Goal: Find specific page/section: Find specific page/section

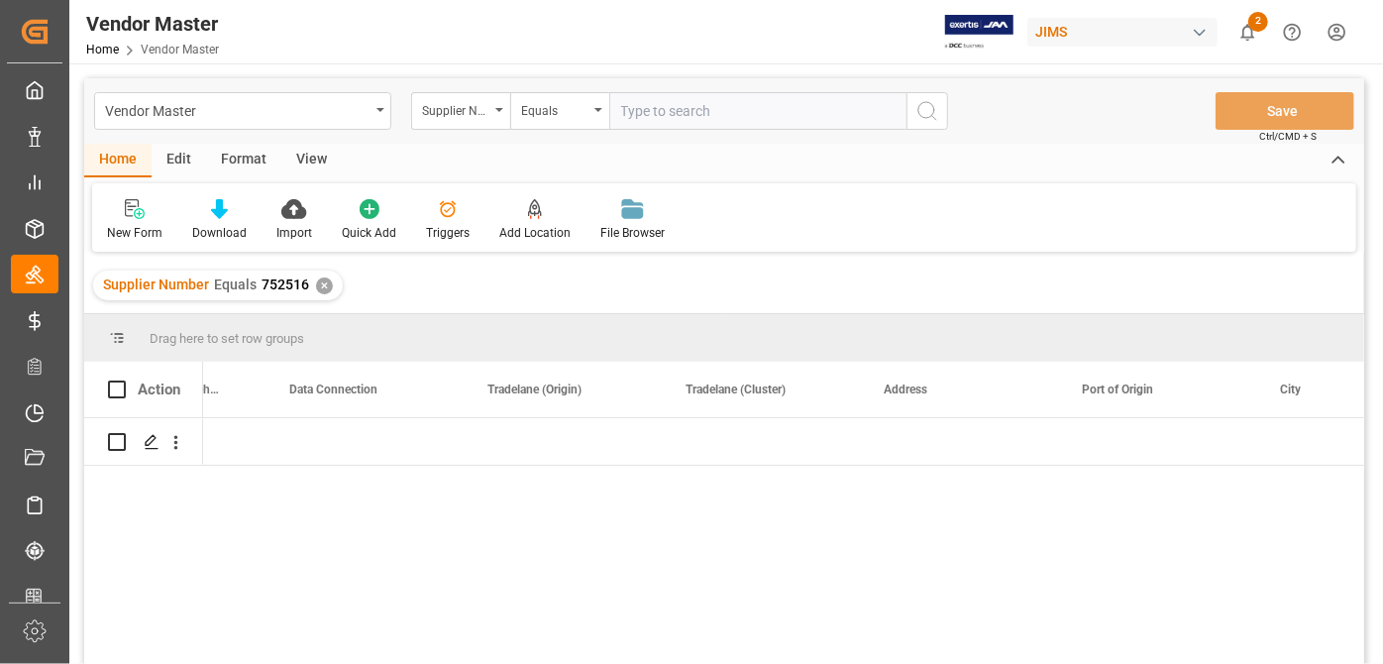
scroll to position [0, 3306]
click at [683, 105] on input "text" at bounding box center [757, 111] width 297 height 38
paste input "752607"
type input "752607"
click at [331, 278] on div "Supplier Number Equals 752516 ✕" at bounding box center [218, 285] width 250 height 30
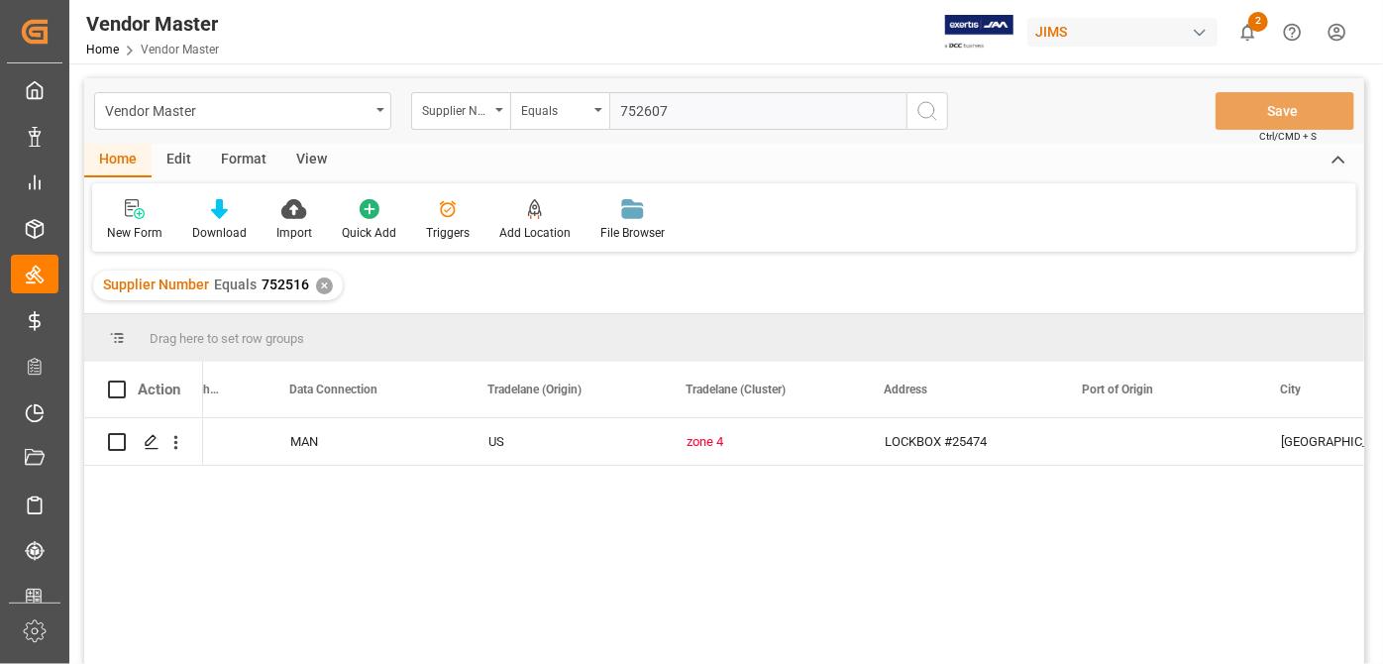
click at [322, 291] on div "✕" at bounding box center [324, 285] width 17 height 17
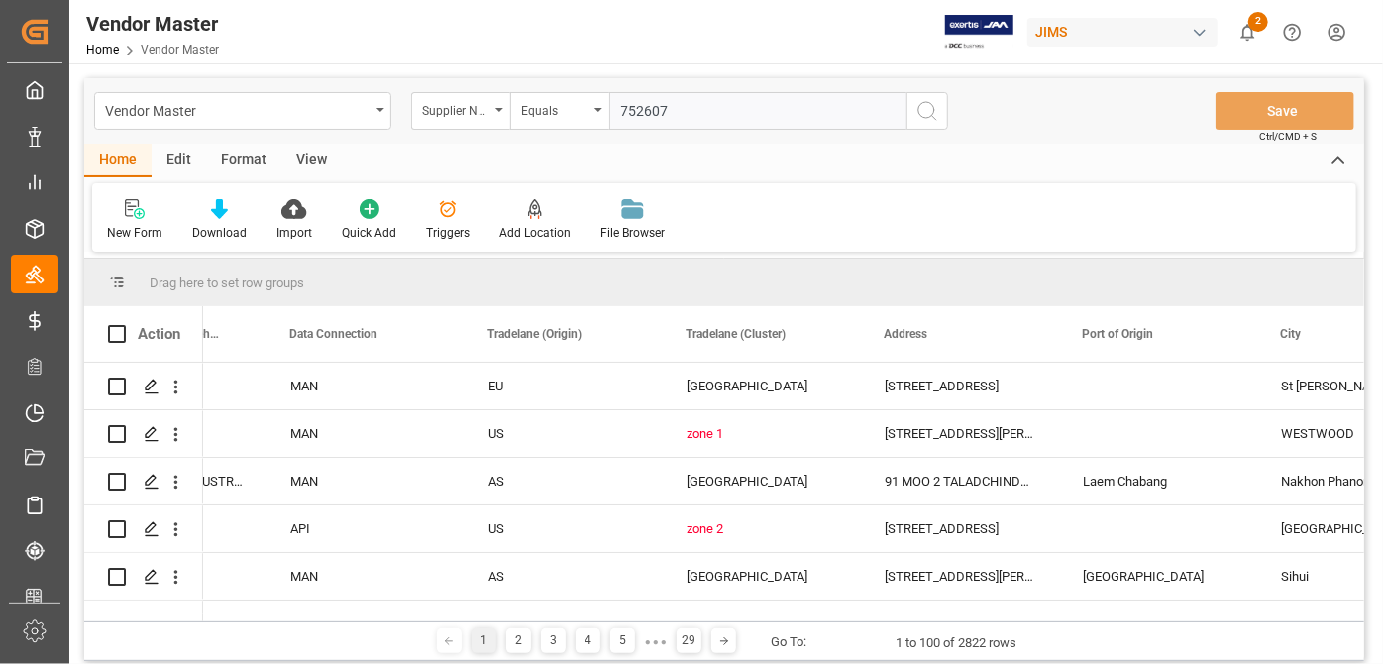
click at [927, 112] on icon "search button" at bounding box center [927, 111] width 24 height 24
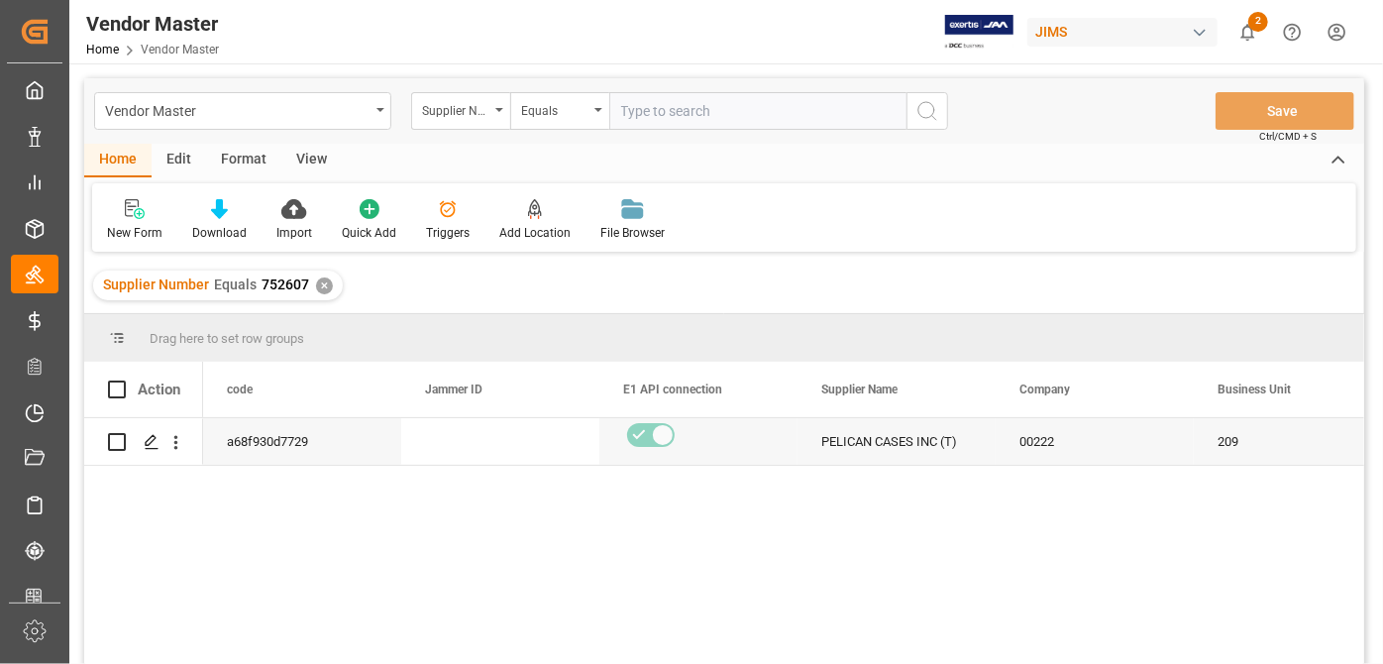
click at [742, 114] on input "text" at bounding box center [757, 111] width 297 height 38
paste input "752563"
type input "752563"
click at [325, 293] on div "Supplier Number Equals 752607 ✕" at bounding box center [218, 285] width 250 height 30
click at [316, 286] on div "✕" at bounding box center [324, 285] width 17 height 17
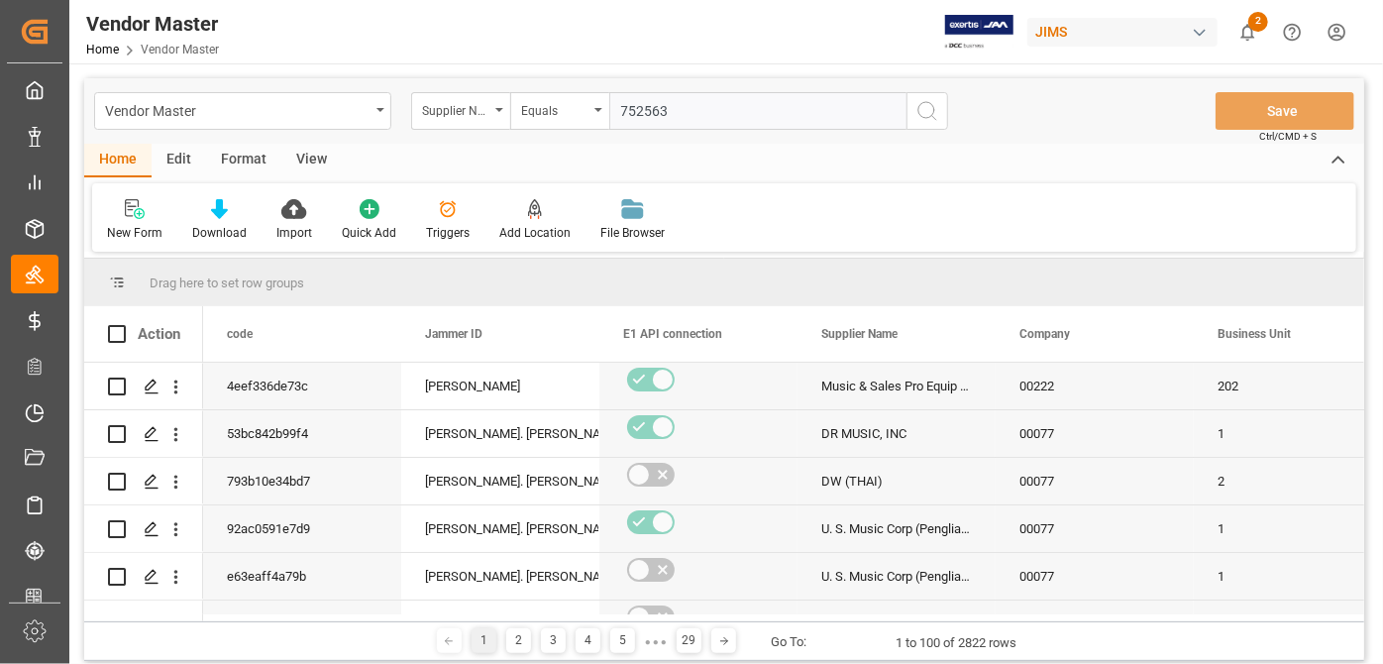
click at [936, 109] on icon "search button" at bounding box center [927, 111] width 24 height 24
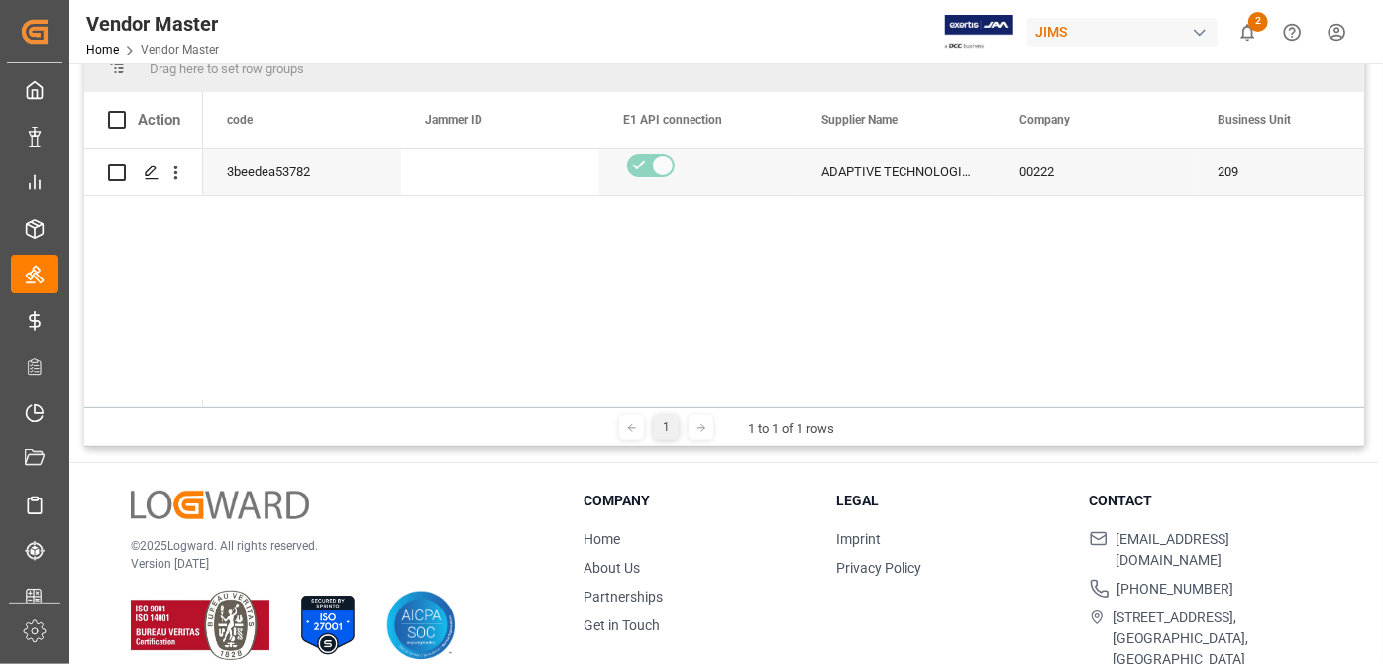
click at [251, 407] on div "1 1 to 1 of 1 rows" at bounding box center [724, 427] width 1280 height 40
drag, startPoint x: 246, startPoint y: 399, endPoint x: 335, endPoint y: 402, distance: 89.2
click at [335, 402] on div at bounding box center [783, 403] width 1161 height 7
drag, startPoint x: 277, startPoint y: 399, endPoint x: 438, endPoint y: 381, distance: 161.5
click at [380, 388] on div "Action code Jammer ID E1 API connection" at bounding box center [724, 249] width 1280 height 315
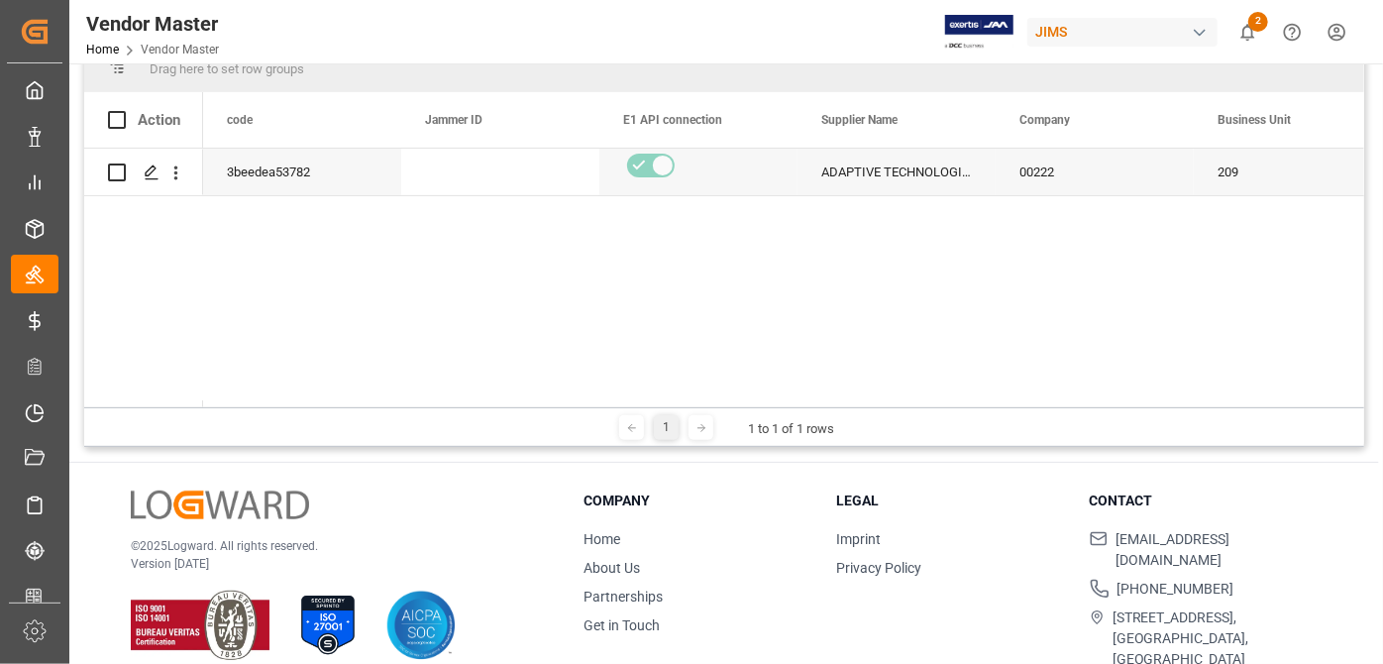
click at [528, 304] on div "3beedea53782 ADAPTIVE TECHNOLOGIES Group, Inc. (T) 00222 209 A" at bounding box center [783, 278] width 1161 height 259
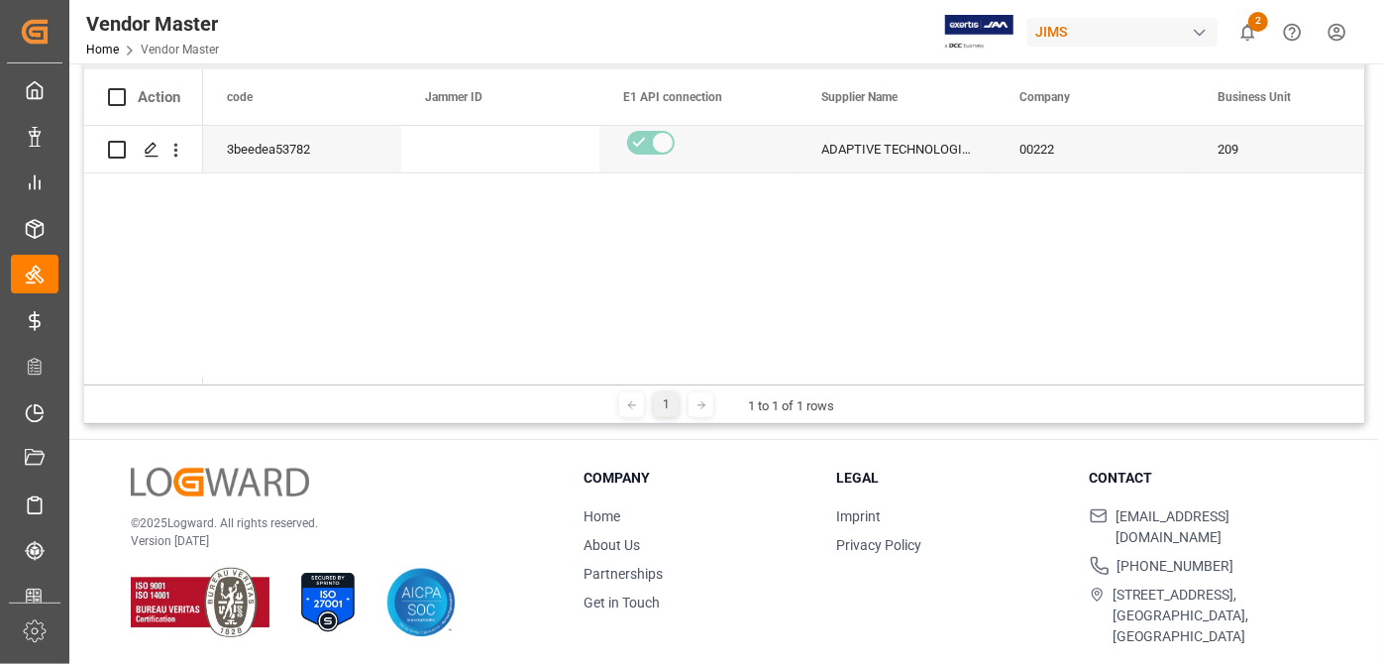
drag, startPoint x: 259, startPoint y: 377, endPoint x: 451, endPoint y: 371, distance: 192.3
click at [451, 371] on div "Action code Jammer ID E1 API connection" at bounding box center [724, 226] width 1280 height 315
click at [957, 306] on div "3beedea53782 ADAPTIVE TECHNOLOGIES Group, Inc. (T) 00222 209 A" at bounding box center [783, 255] width 1161 height 259
click at [696, 407] on icon at bounding box center [701, 405] width 12 height 12
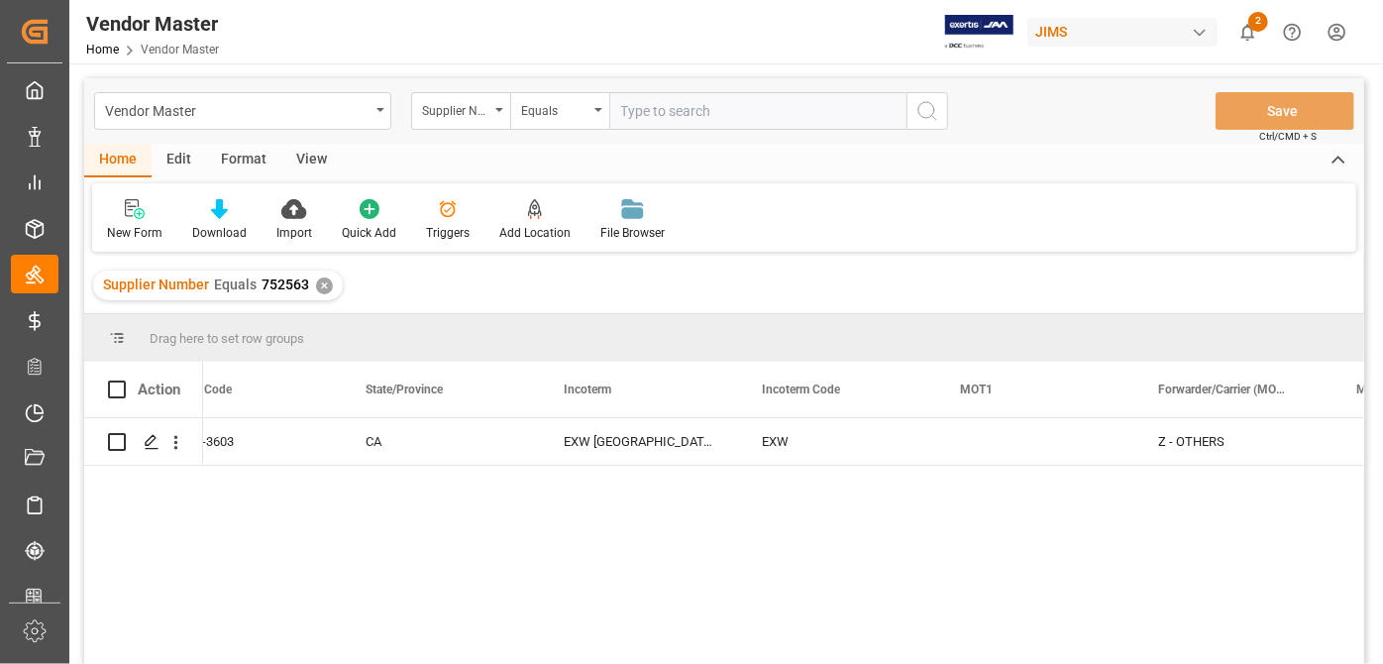
click at [782, 122] on input "text" at bounding box center [757, 111] width 297 height 38
click at [782, 113] on input "text" at bounding box center [757, 111] width 297 height 38
paste input "752607"
type input "752607"
click at [912, 111] on button "search button" at bounding box center [927, 111] width 42 height 38
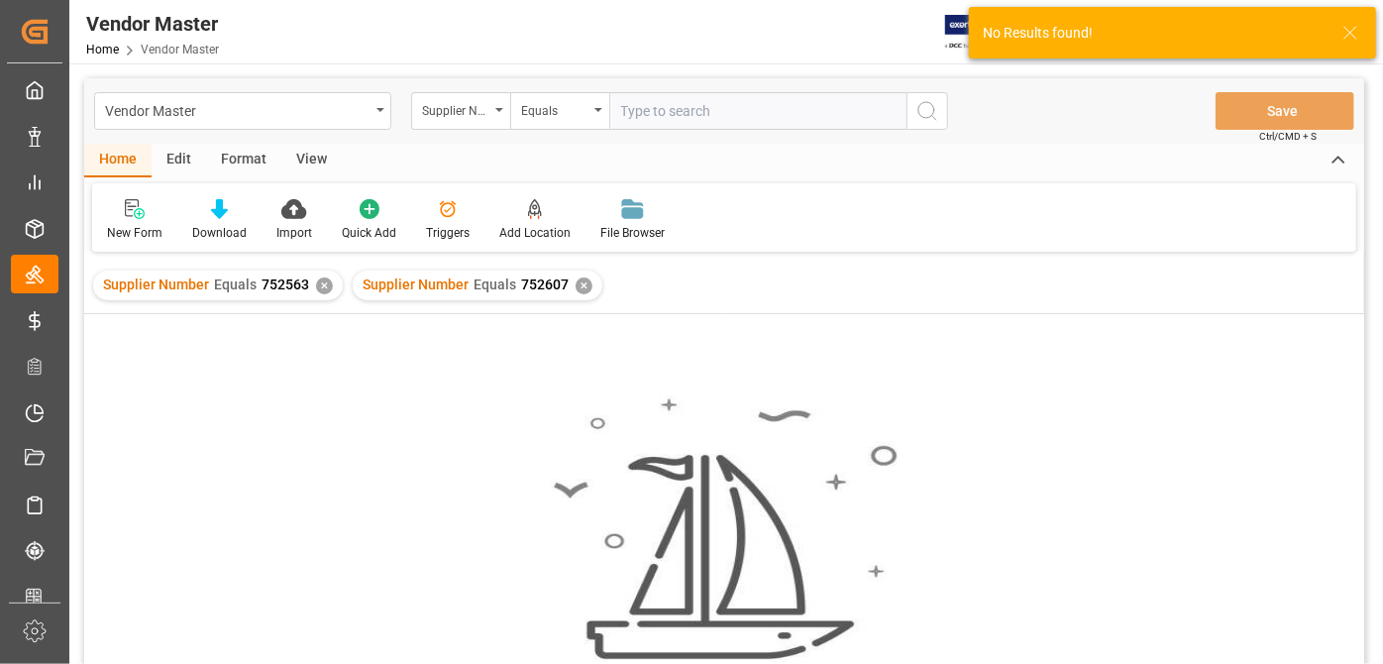
click at [323, 294] on div "Supplier Number Equals 752563 ✕" at bounding box center [218, 285] width 250 height 30
click at [322, 288] on div "✕" at bounding box center [324, 285] width 17 height 17
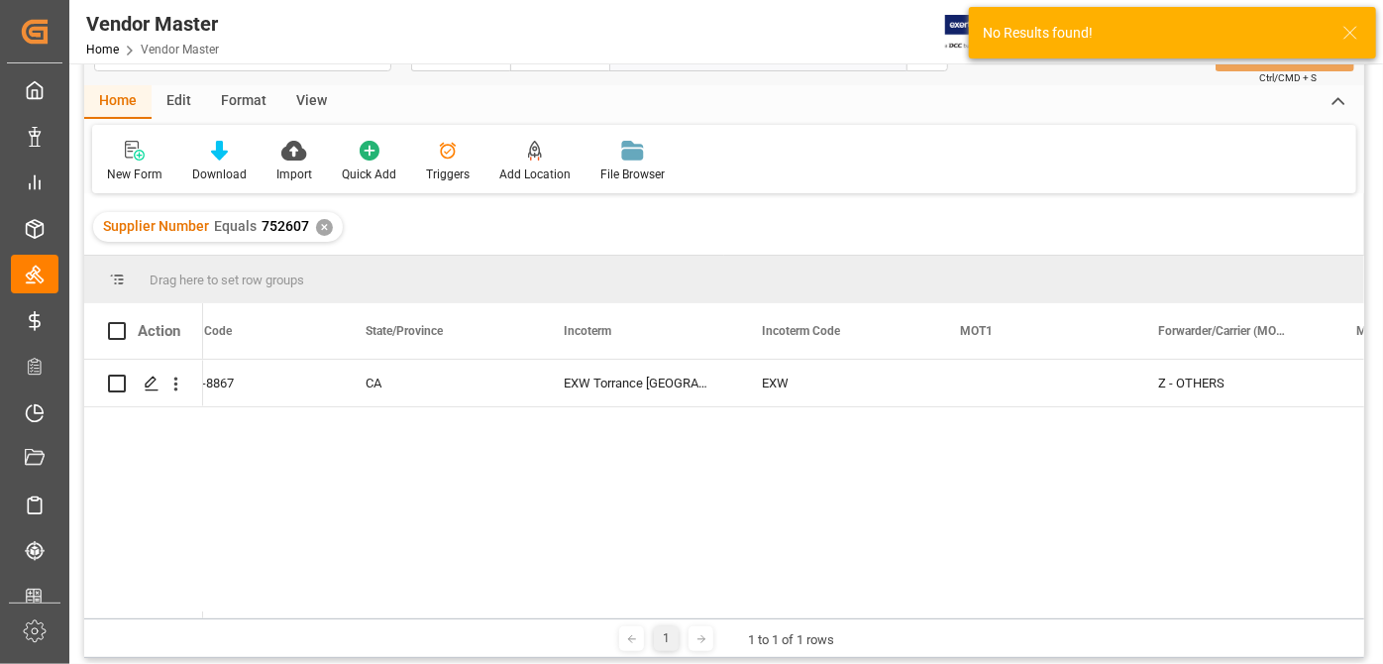
scroll to position [89, 0]
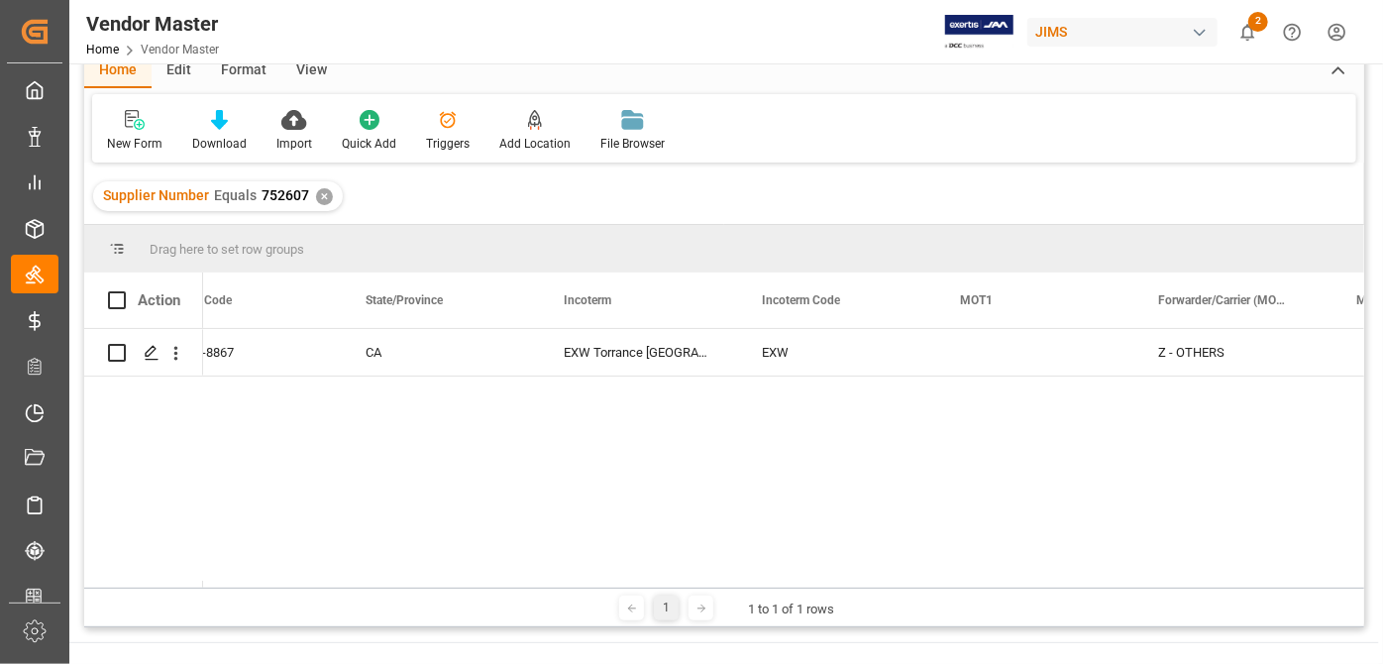
drag, startPoint x: 721, startPoint y: 579, endPoint x: 558, endPoint y: 582, distance: 163.5
click at [539, 589] on div "Drag here to set row groups Drag here to set column labels Action Country Posta…" at bounding box center [724, 426] width 1280 height 402
click at [704, 578] on div "US 90084-8867 CA EXW [GEOGRAPHIC_DATA] [GEOGRAPHIC_DATA] [GEOGRAPHIC_DATA] EXW …" at bounding box center [724, 455] width 1280 height 252
click at [702, 583] on div at bounding box center [783, 584] width 1161 height 7
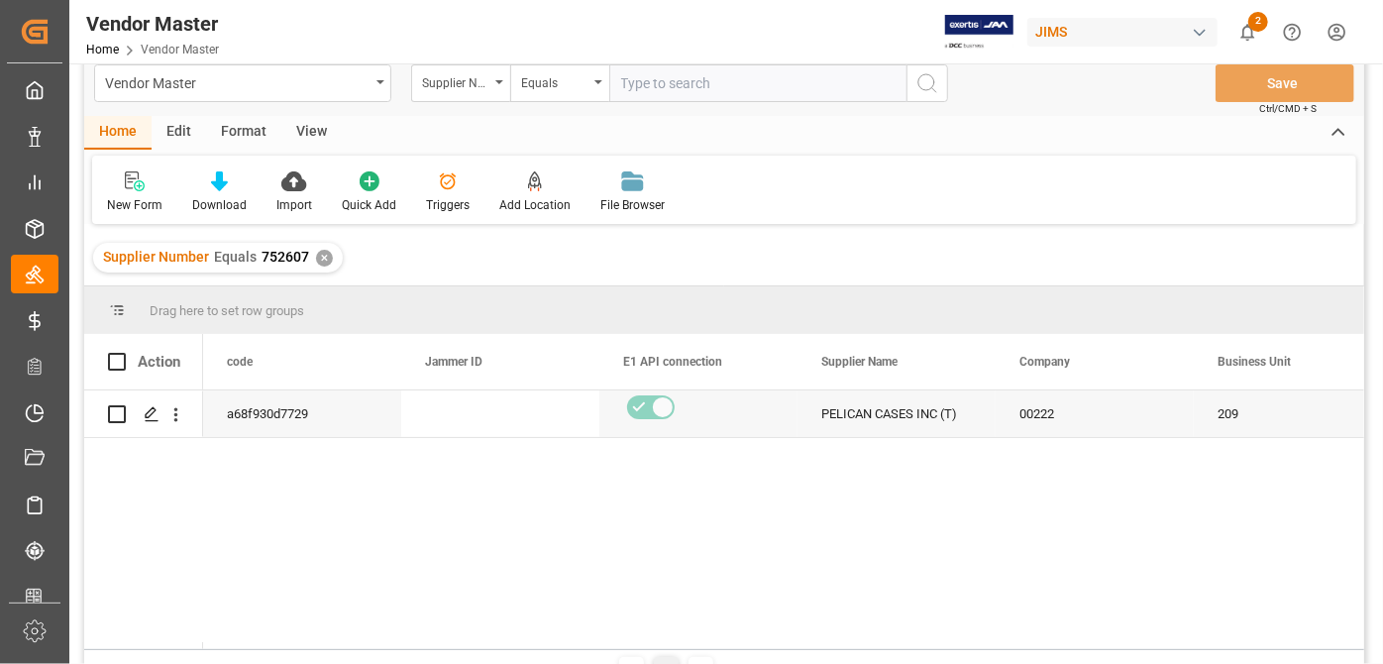
scroll to position [0, 0]
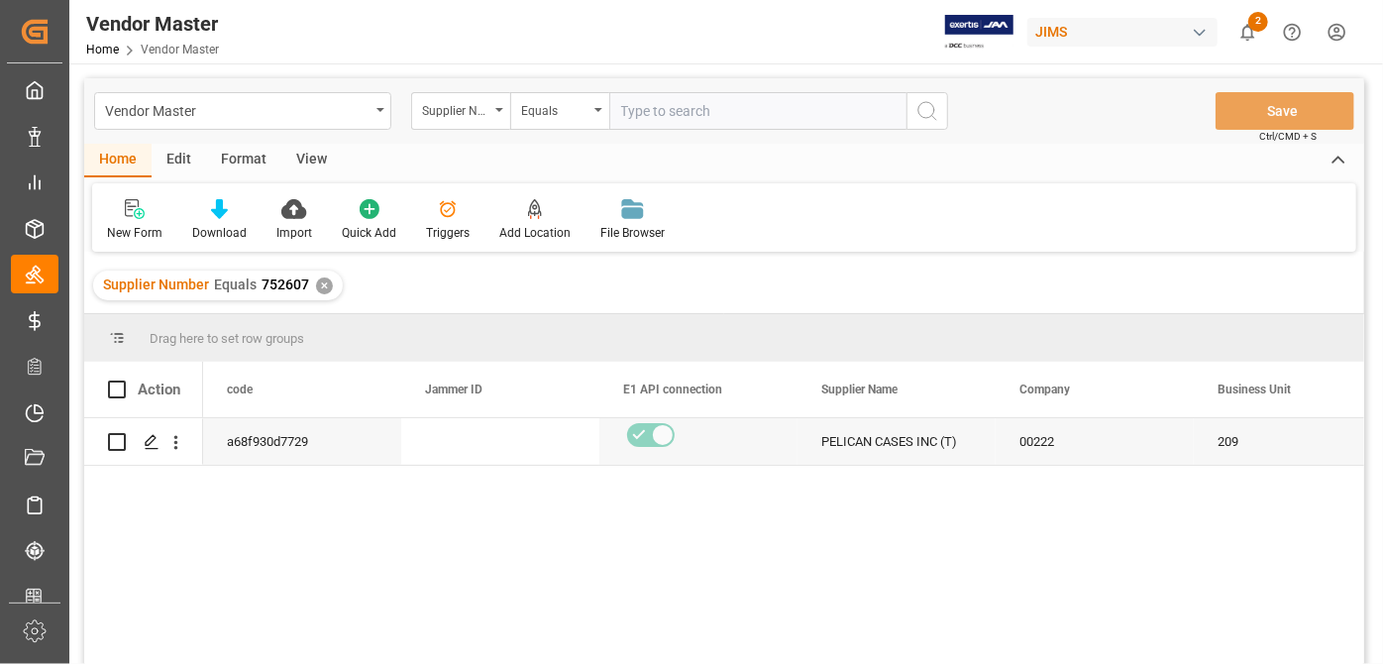
click at [720, 109] on input "text" at bounding box center [757, 111] width 297 height 38
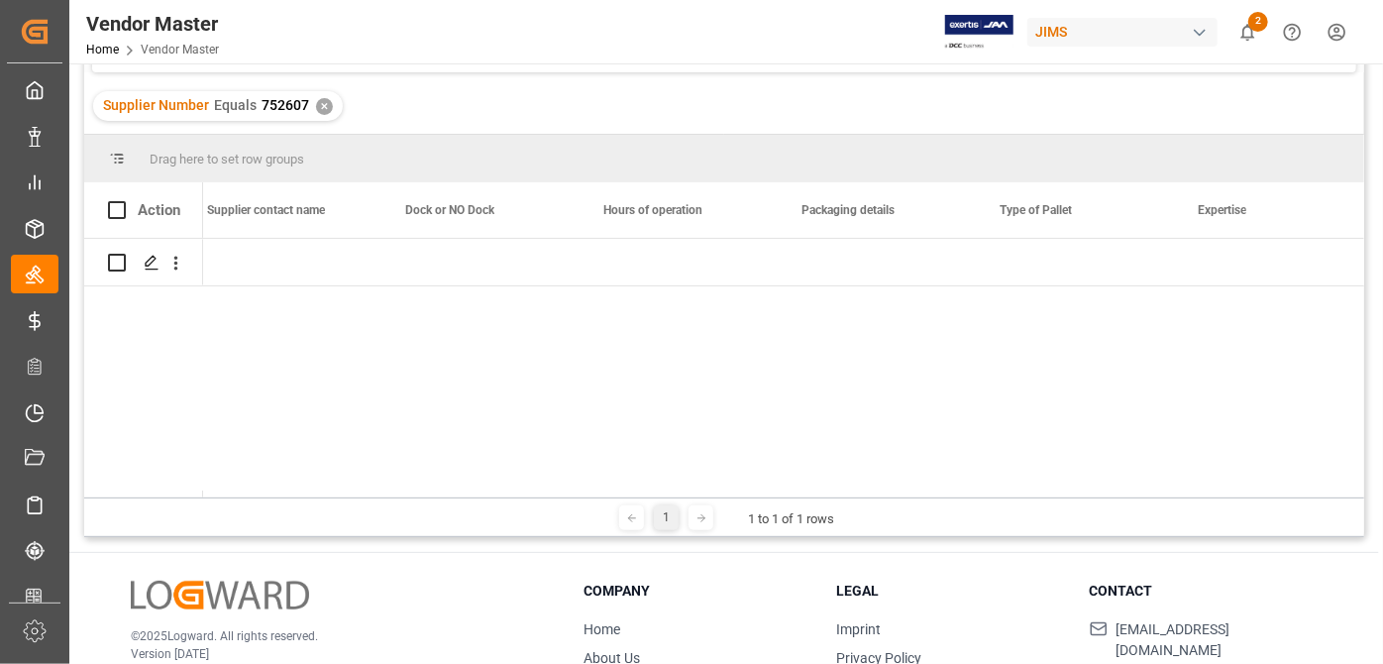
scroll to position [0, 8624]
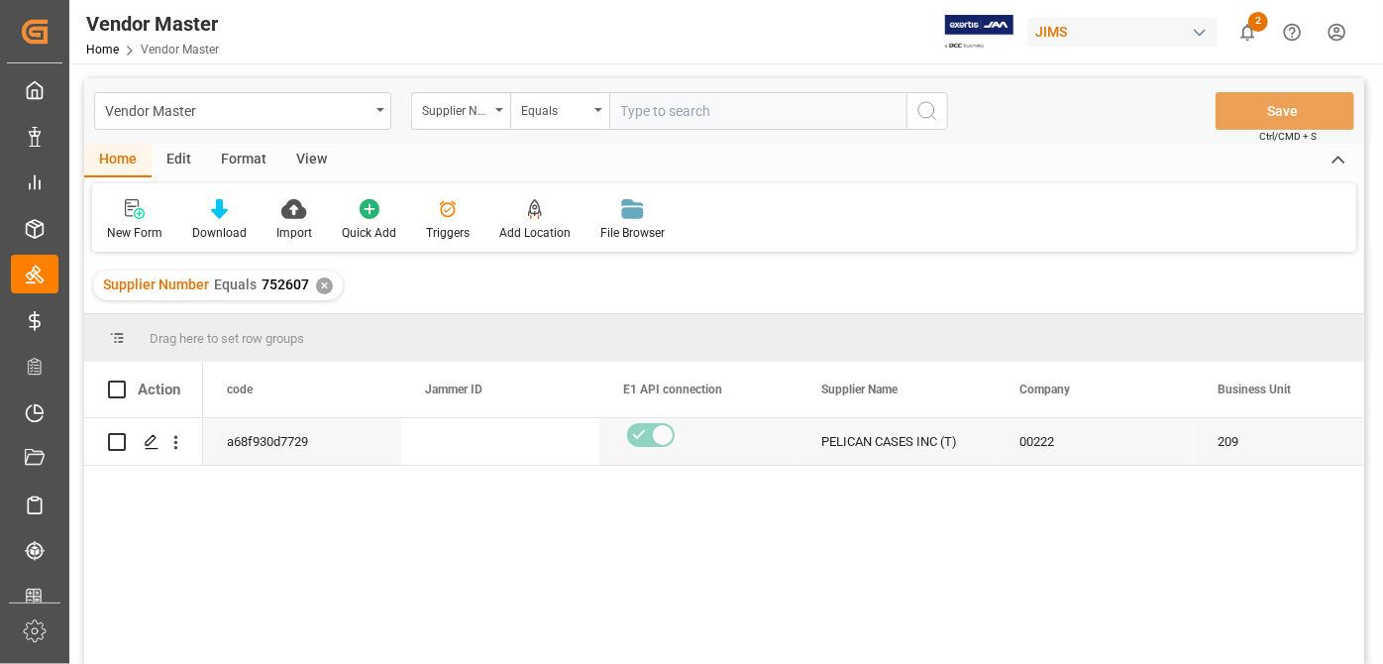
click at [733, 114] on input "text" at bounding box center [757, 111] width 297 height 38
paste input "752563"
type input "752563"
click at [324, 282] on div "✕" at bounding box center [324, 285] width 17 height 17
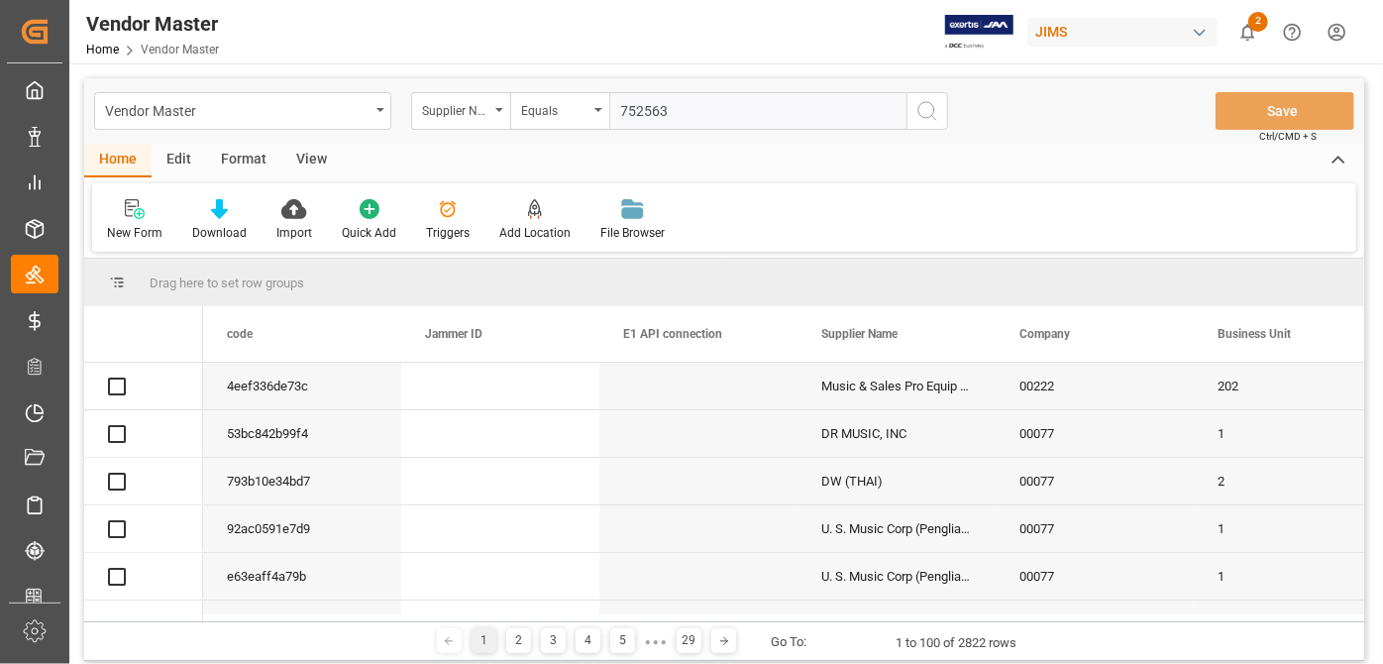
click at [935, 122] on icon "search button" at bounding box center [927, 111] width 24 height 24
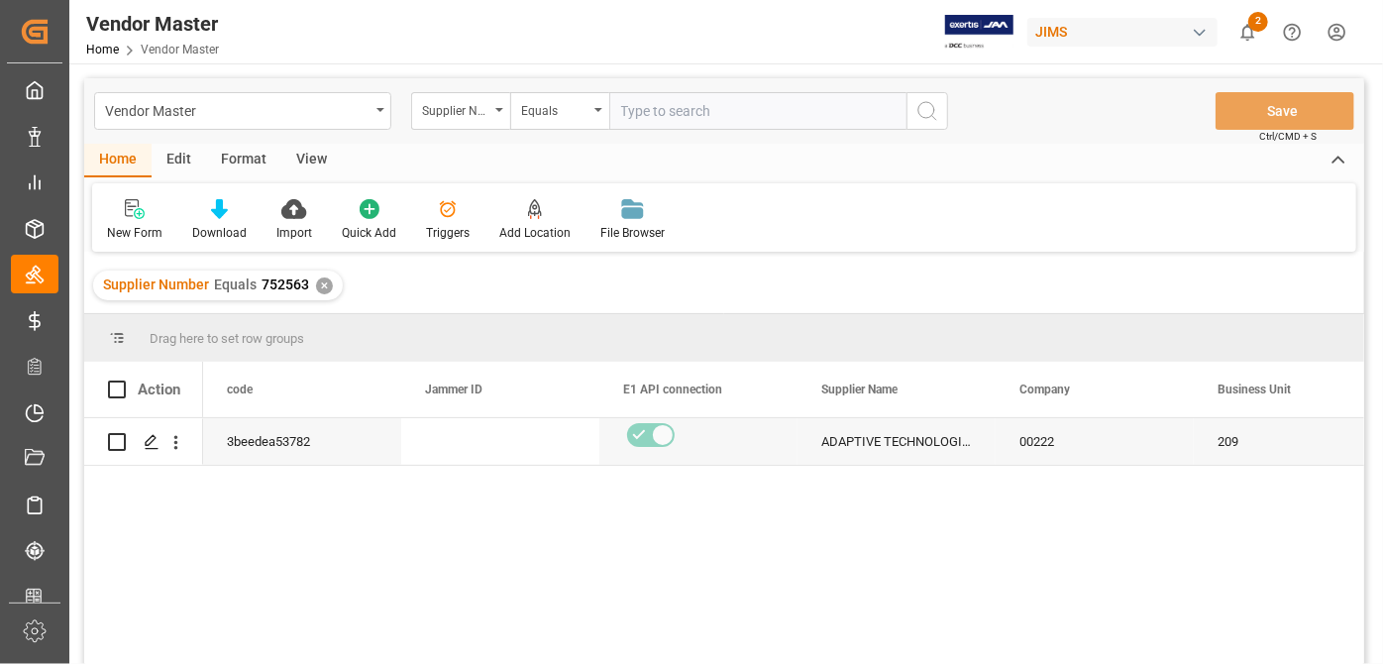
click at [793, 121] on input "text" at bounding box center [757, 111] width 297 height 38
paste input "218046"
type input "218046"
drag, startPoint x: 327, startPoint y: 297, endPoint x: 312, endPoint y: 285, distance: 19.0
click at [325, 297] on div "Supplier Number Equals 752563 ✕" at bounding box center [218, 285] width 250 height 30
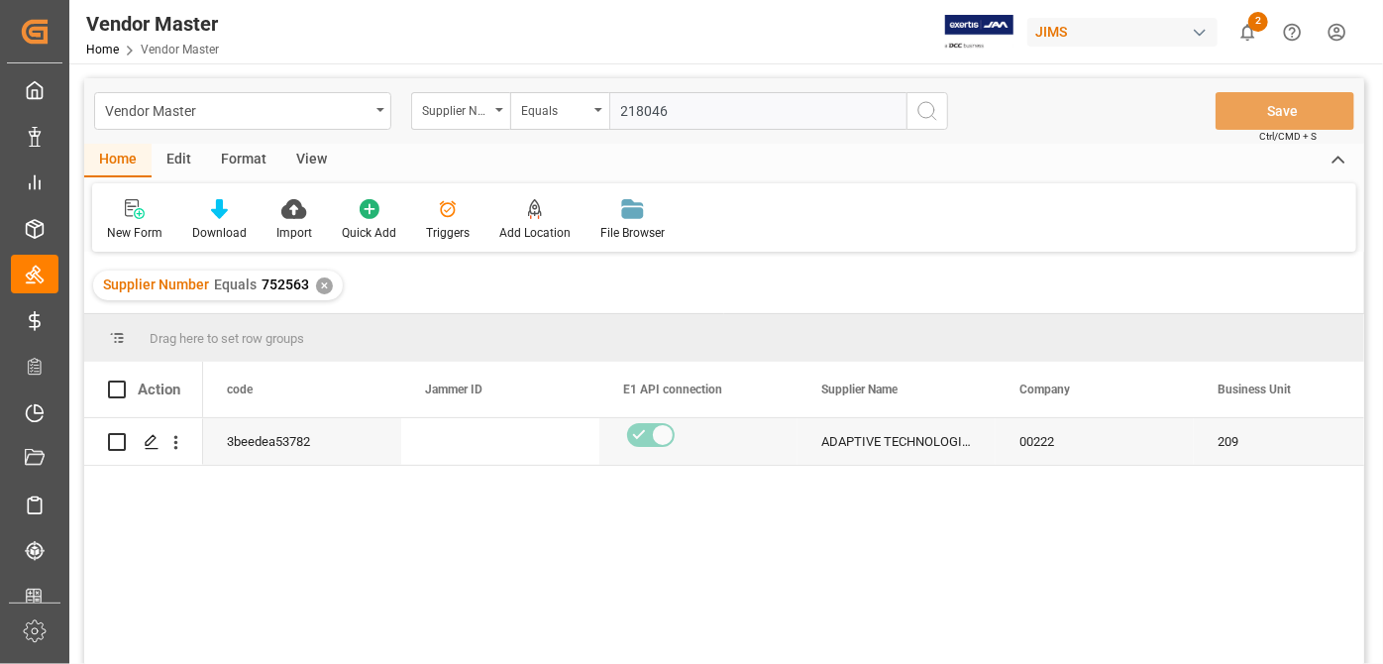
click at [316, 285] on div "✕" at bounding box center [324, 285] width 17 height 17
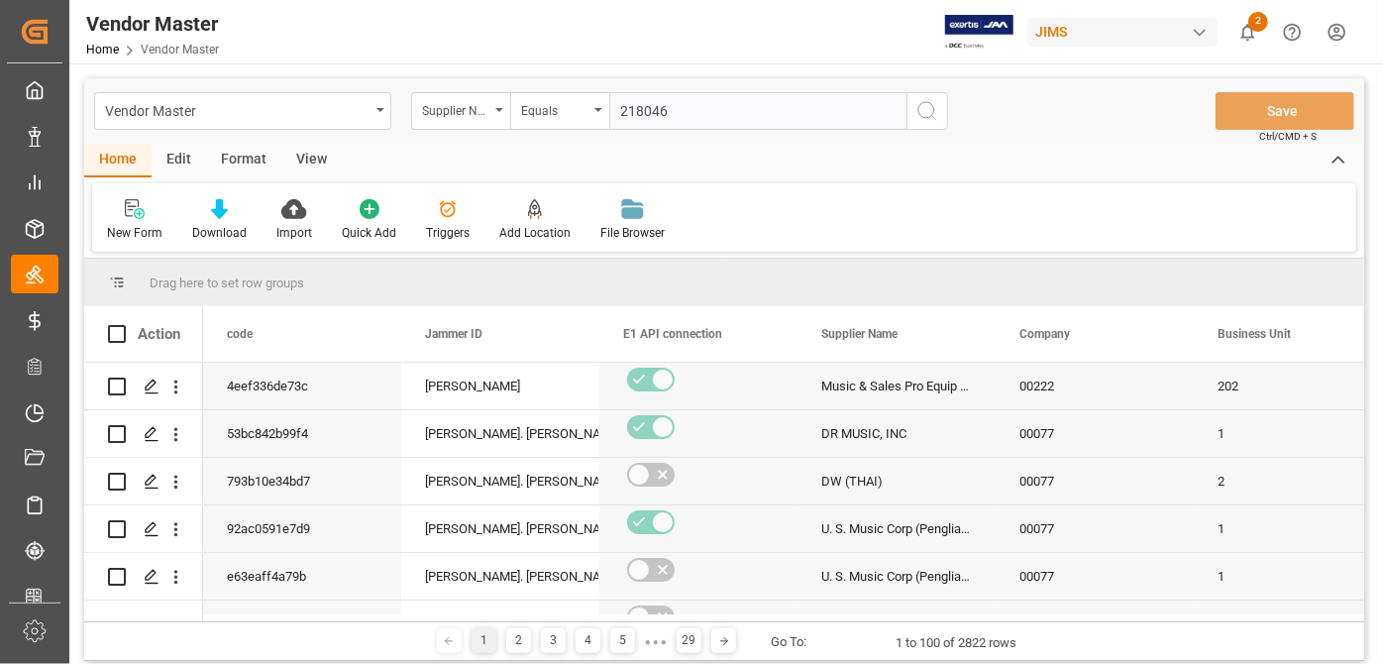
click at [930, 117] on icon "search button" at bounding box center [927, 111] width 24 height 24
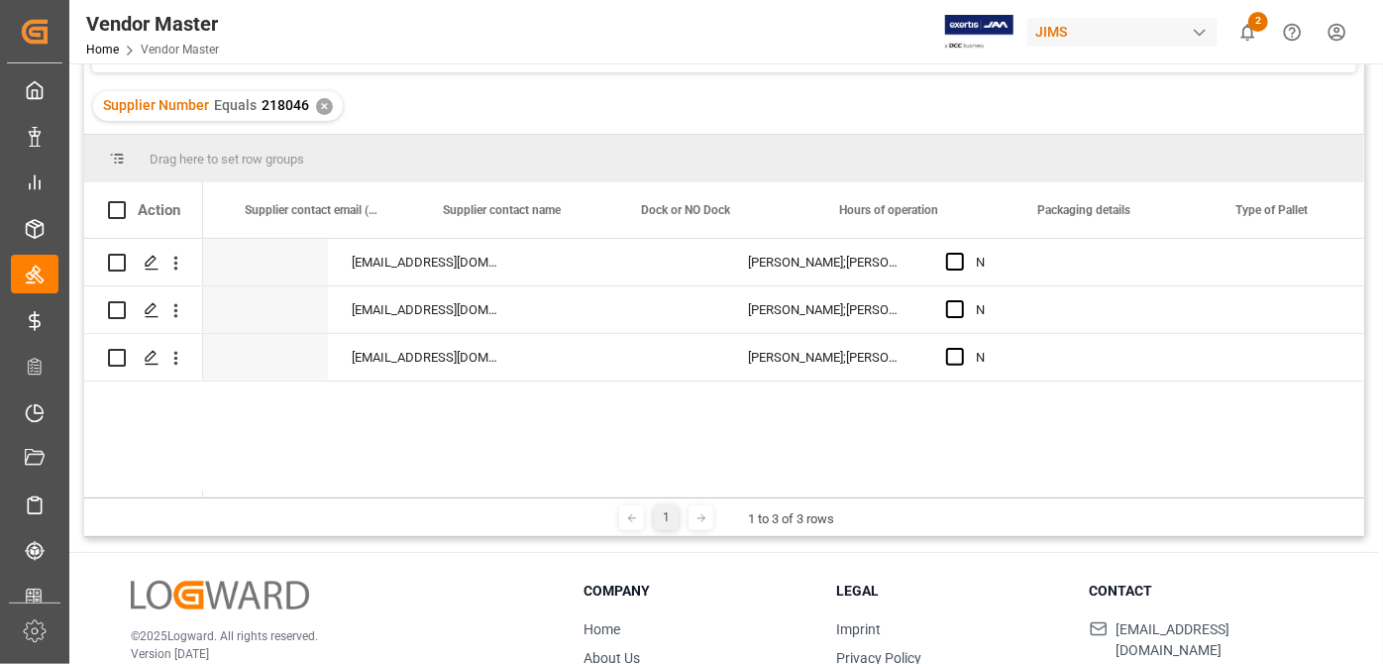
scroll to position [0, 8067]
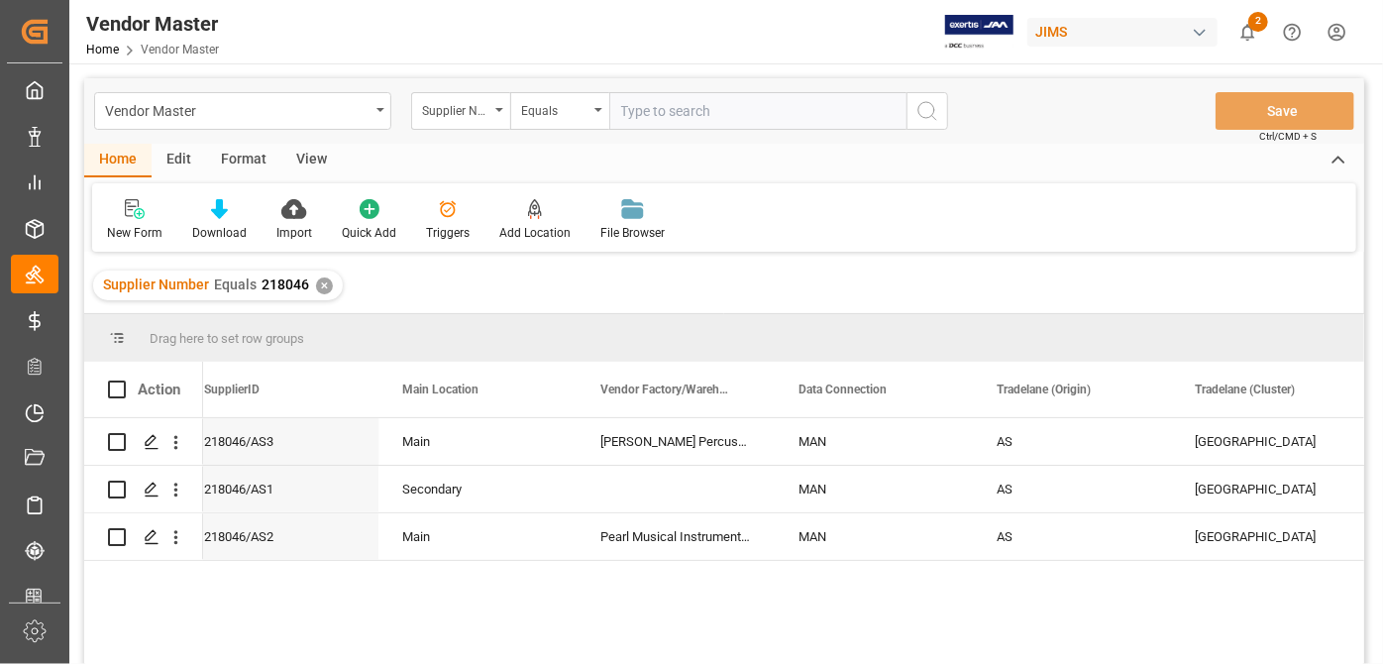
click at [849, 276] on div "Supplier Number Equals 218046 ✕" at bounding box center [724, 285] width 1280 height 55
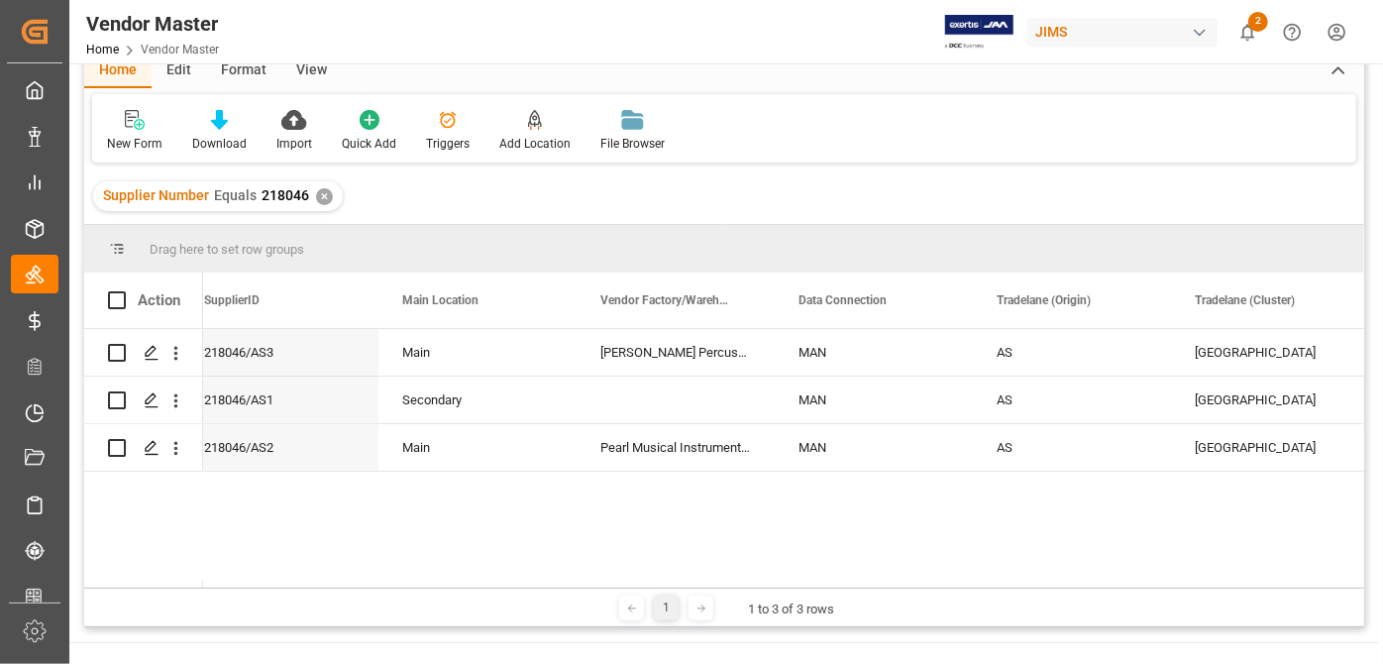
click at [520, 583] on div at bounding box center [783, 584] width 1161 height 7
